Goal: Entertainment & Leisure: Consume media (video, audio)

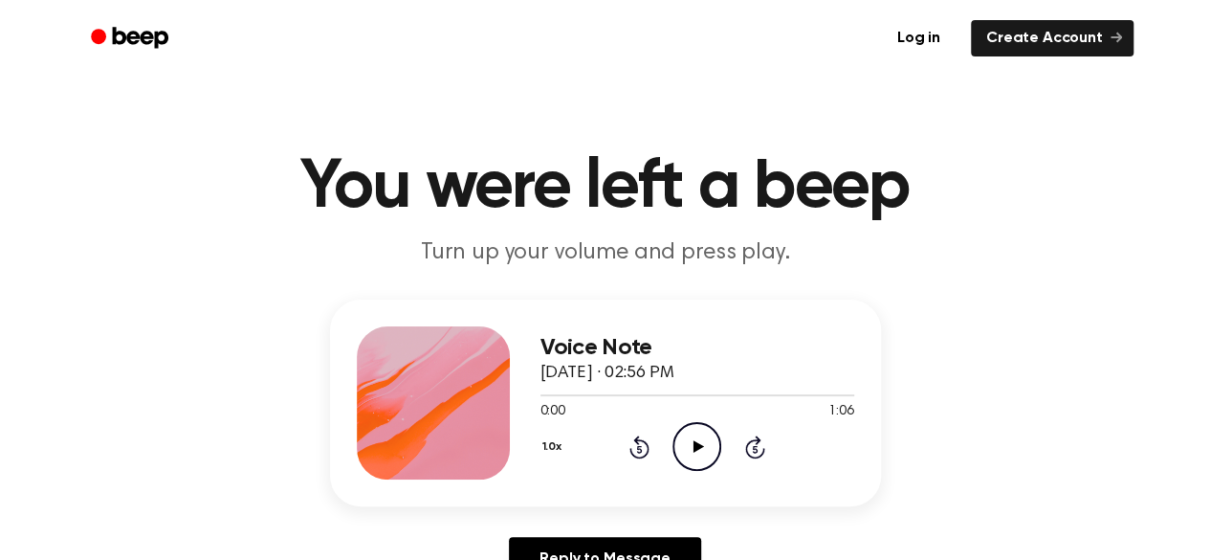
scroll to position [62, 0]
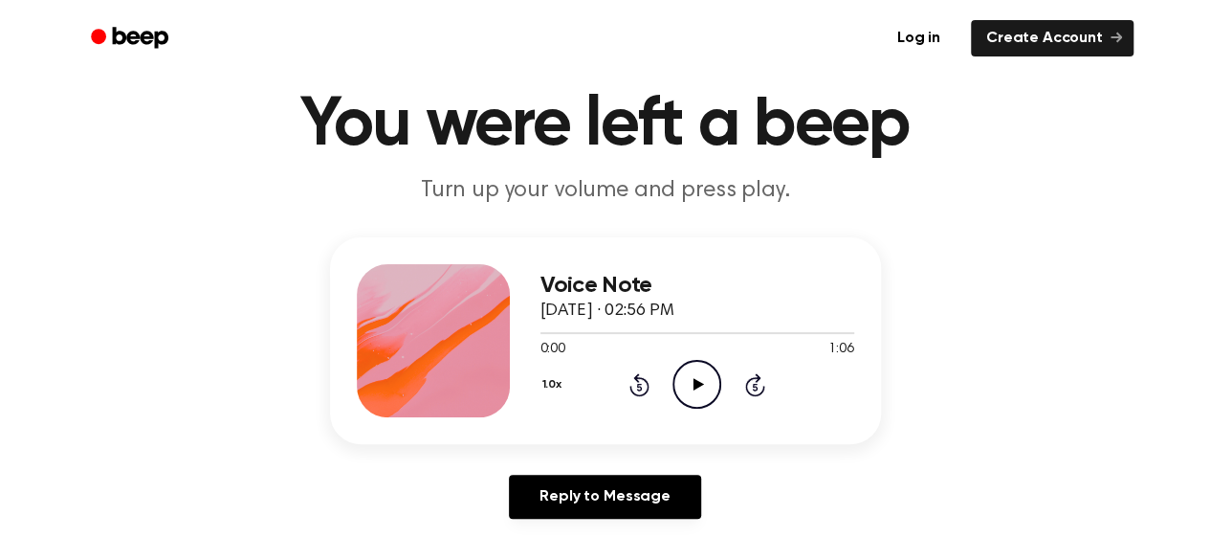
click at [694, 384] on icon at bounding box center [699, 384] width 11 height 12
click at [696, 374] on icon "Play Audio" at bounding box center [696, 384] width 49 height 49
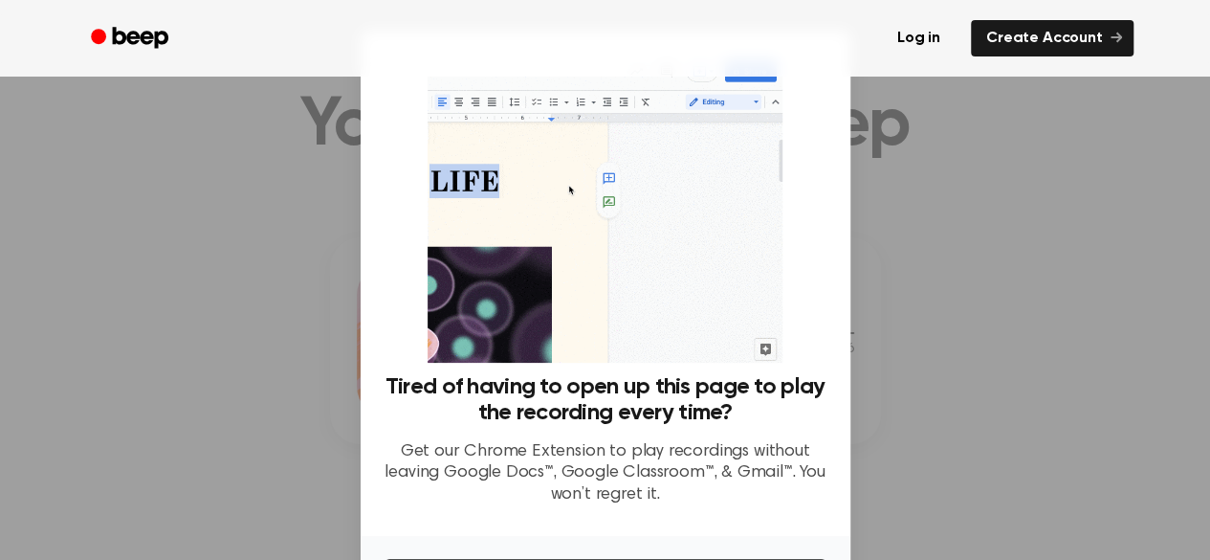
click at [970, 307] on div at bounding box center [605, 280] width 1210 height 560
click at [231, 245] on div at bounding box center [605, 280] width 1210 height 560
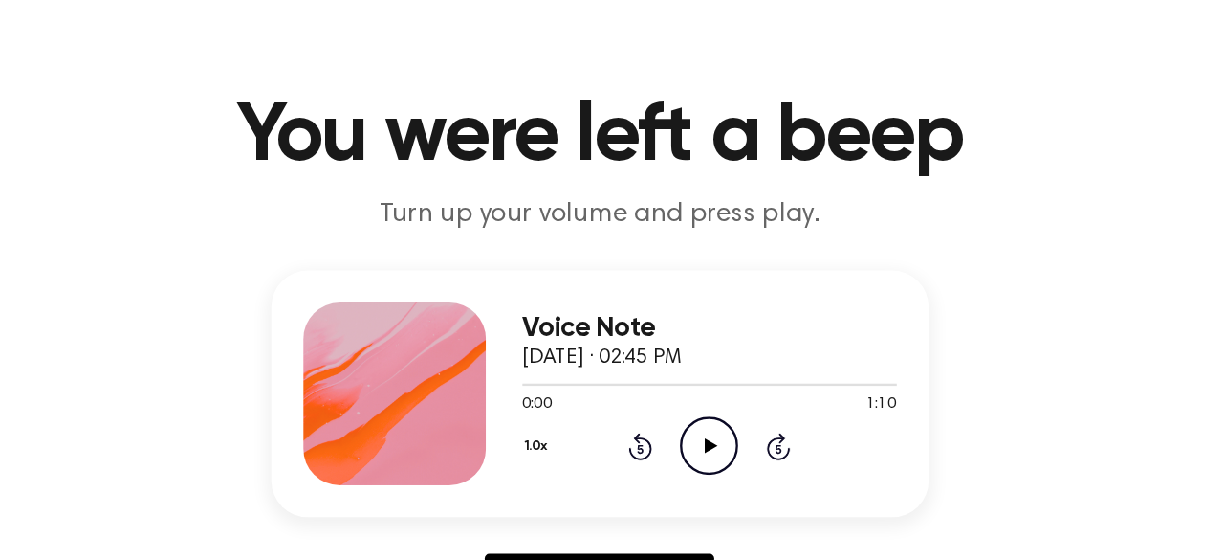
scroll to position [20, 0]
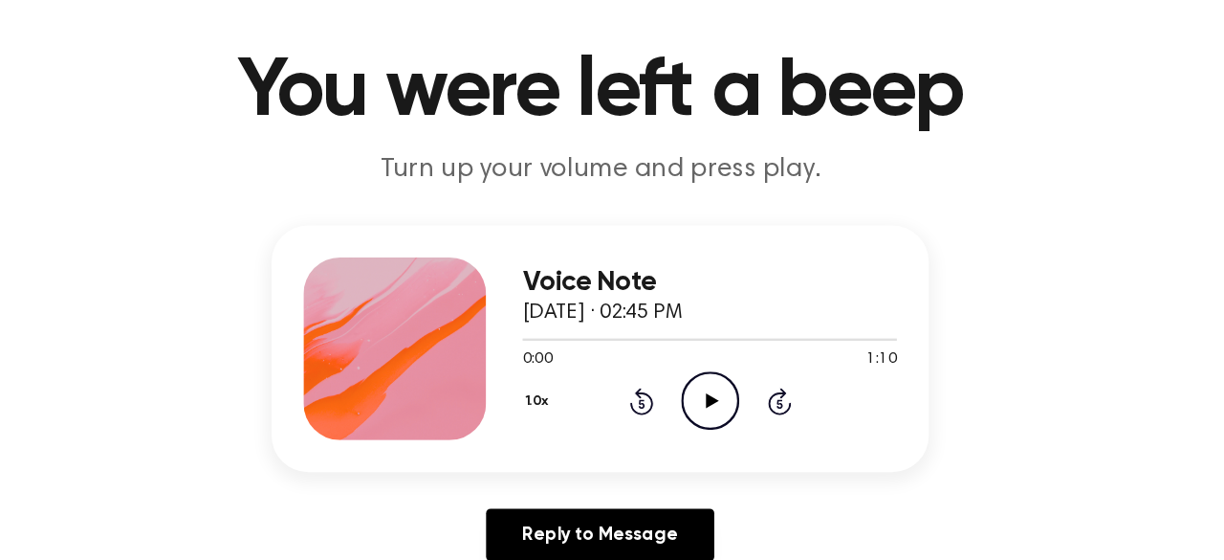
click at [547, 443] on div "1.0x" at bounding box center [561, 428] width 29 height 30
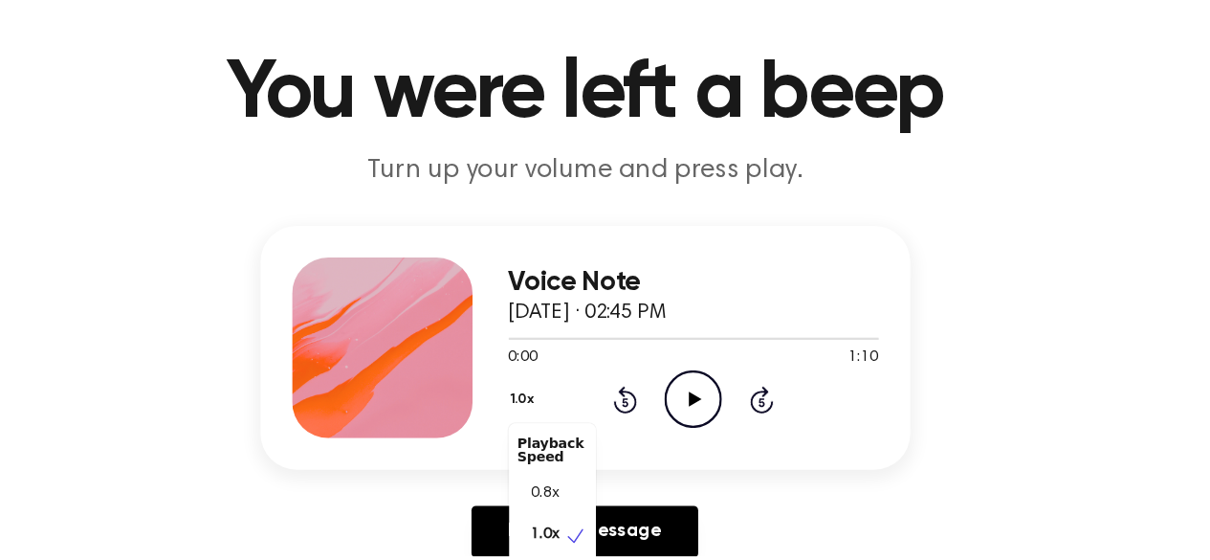
scroll to position [9, 0]
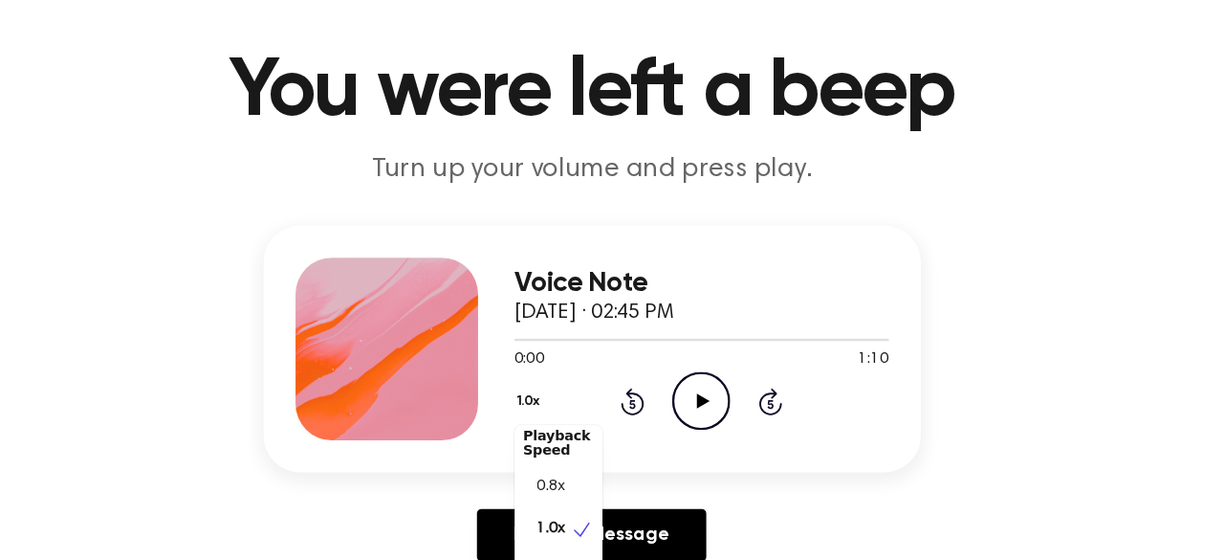
click at [700, 420] on div "1.0x Playback Speed 0.8x 1.0x 1.2x 1.5x 2.0x Rewind 5 seconds Play Audio Skip 5…" at bounding box center [697, 426] width 314 height 49
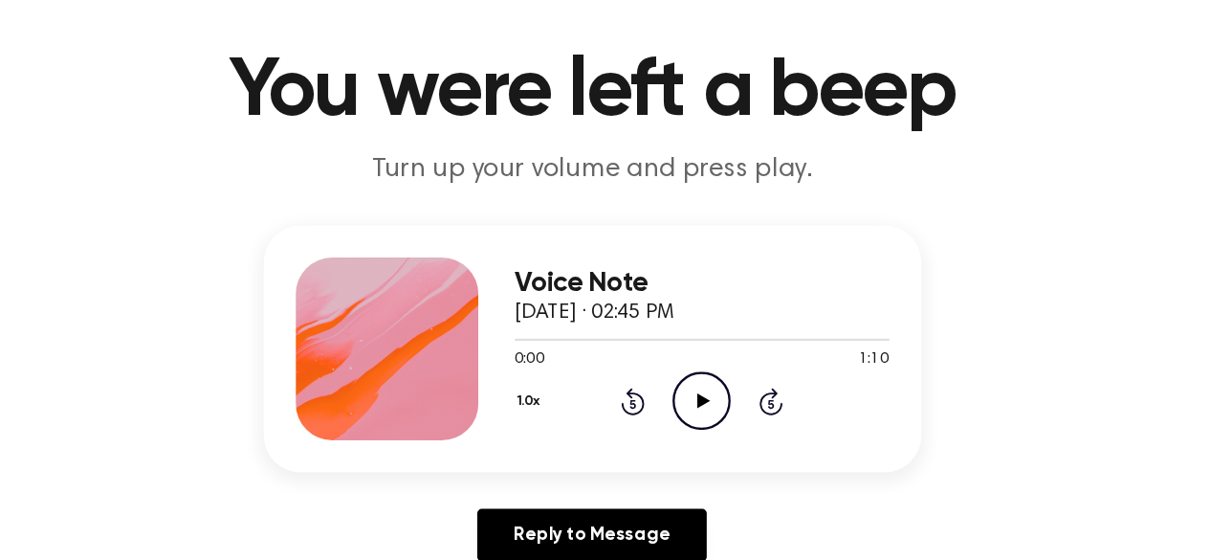
click at [697, 421] on icon "Play Audio" at bounding box center [696, 426] width 49 height 49
click at [697, 412] on icon "Pause Audio" at bounding box center [696, 426] width 49 height 49
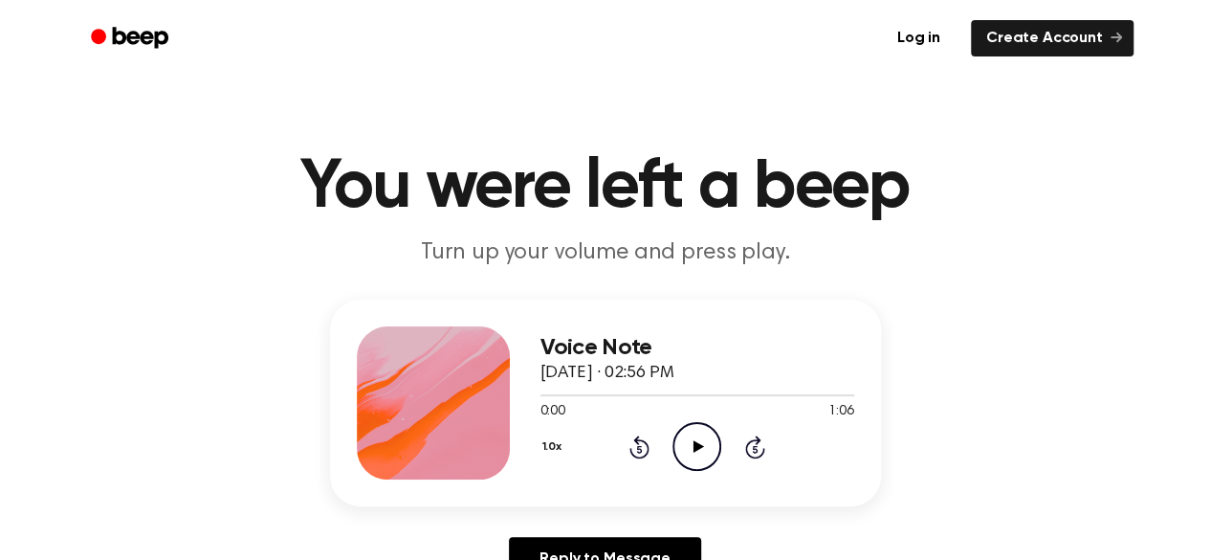
click at [704, 443] on icon "Play Audio" at bounding box center [696, 446] width 49 height 49
click at [694, 447] on icon at bounding box center [699, 446] width 11 height 12
click at [549, 445] on div "1.0x Rewind 5 seconds Play Audio Skip 5 seconds" at bounding box center [697, 446] width 314 height 49
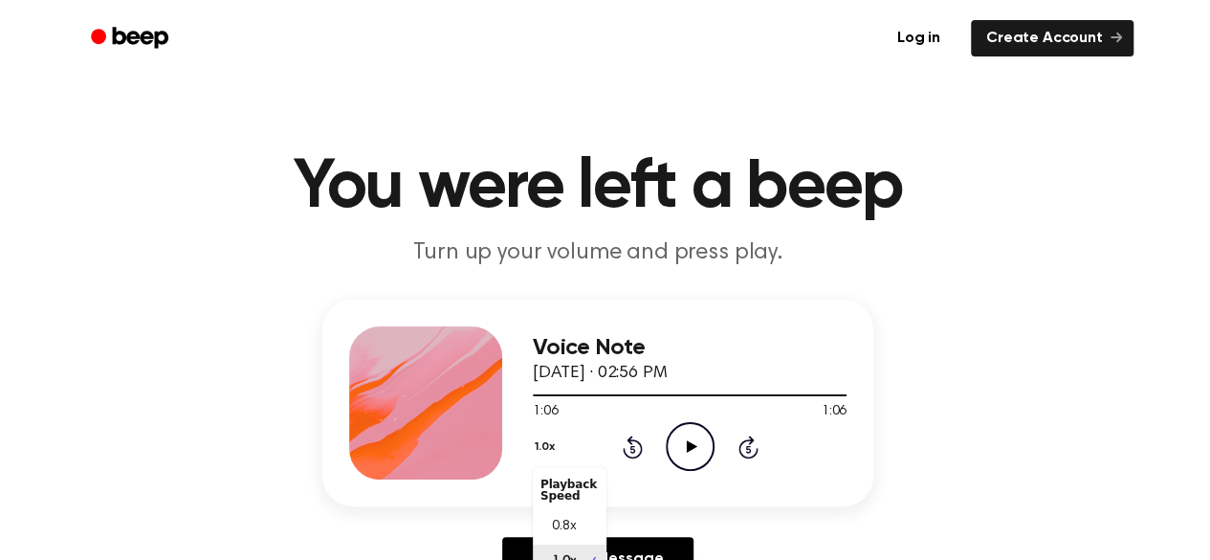
scroll to position [19, 0]
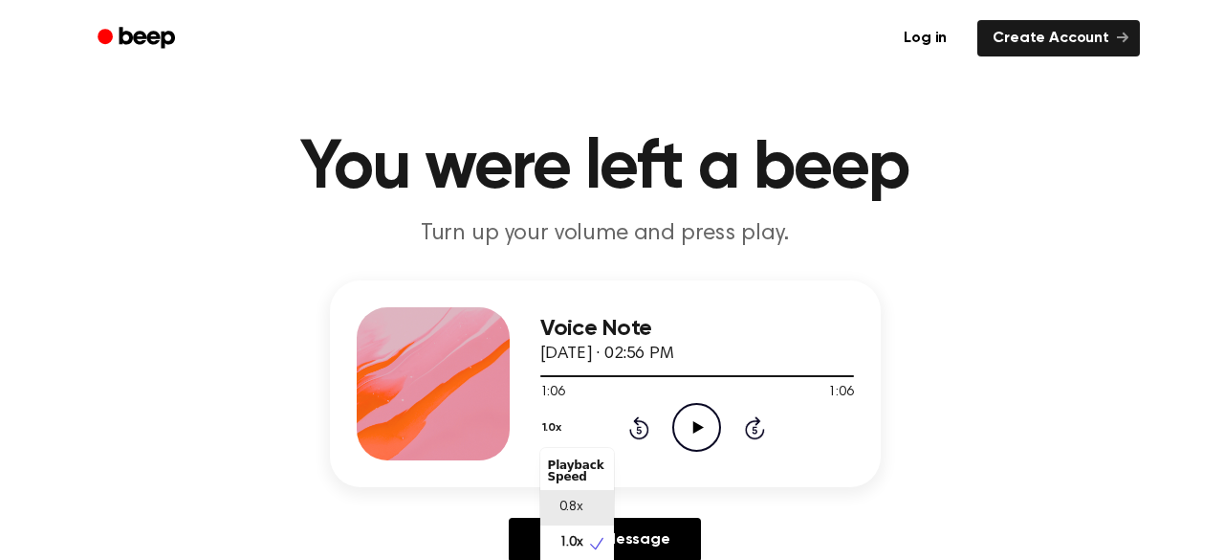
click at [553, 512] on div "0.8x" at bounding box center [565, 507] width 35 height 20
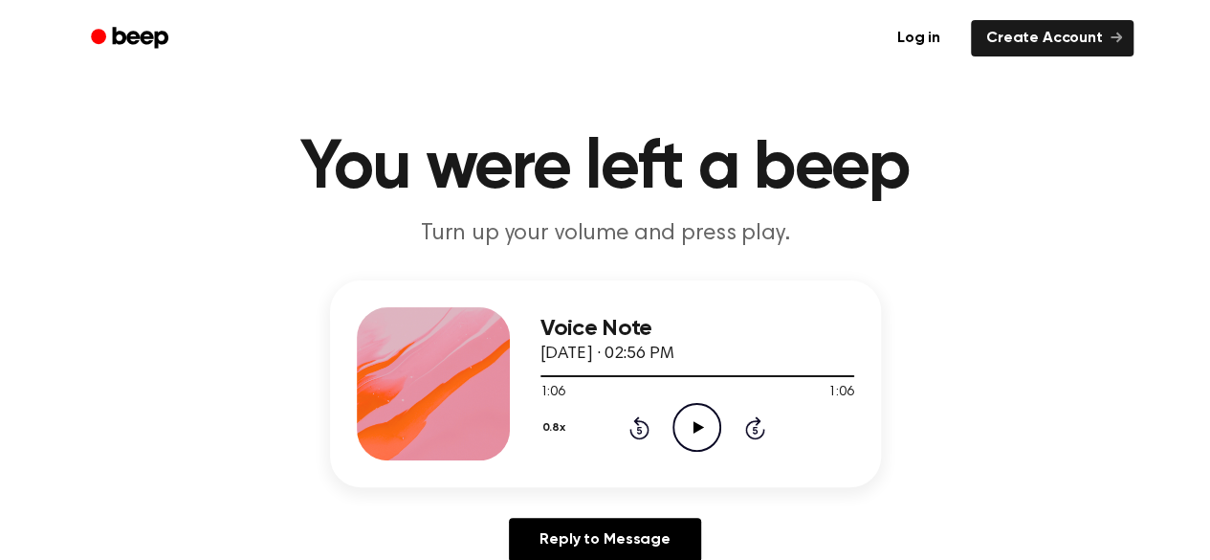
click at [692, 449] on circle at bounding box center [696, 427] width 47 height 47
drag, startPoint x: 1042, startPoint y: 556, endPoint x: 1068, endPoint y: 592, distance: 44.6
